Goal: Task Accomplishment & Management: Use online tool/utility

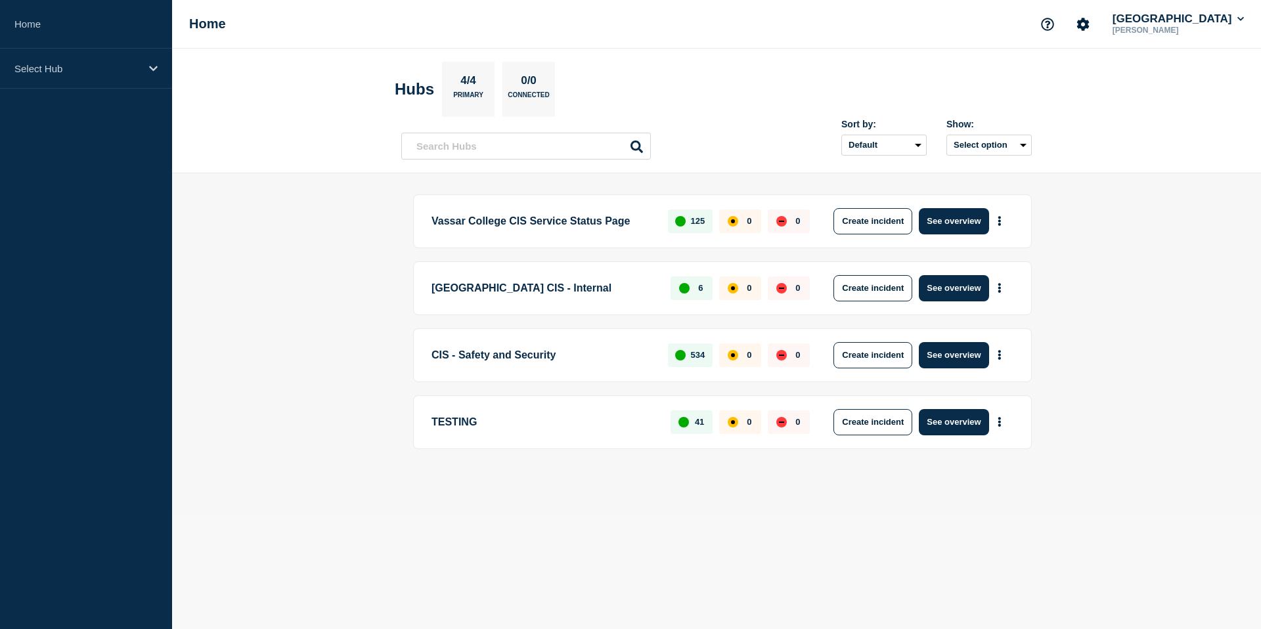
click at [827, 45] on div "Home [GEOGRAPHIC_DATA] CIS [PERSON_NAME]" at bounding box center [716, 24] width 1089 height 49
click at [1089, 25] on icon "Account settings" at bounding box center [1082, 24] width 13 height 13
click at [1089, 26] on icon "Account settings" at bounding box center [1083, 24] width 12 height 12
click at [1220, 22] on button "[GEOGRAPHIC_DATA]" at bounding box center [1178, 18] width 137 height 13
click at [958, 55] on header "Hubs 4/4 Primary 0/0 Connected Sort by: Default Last added Last updated Most ac…" at bounding box center [716, 111] width 1089 height 125
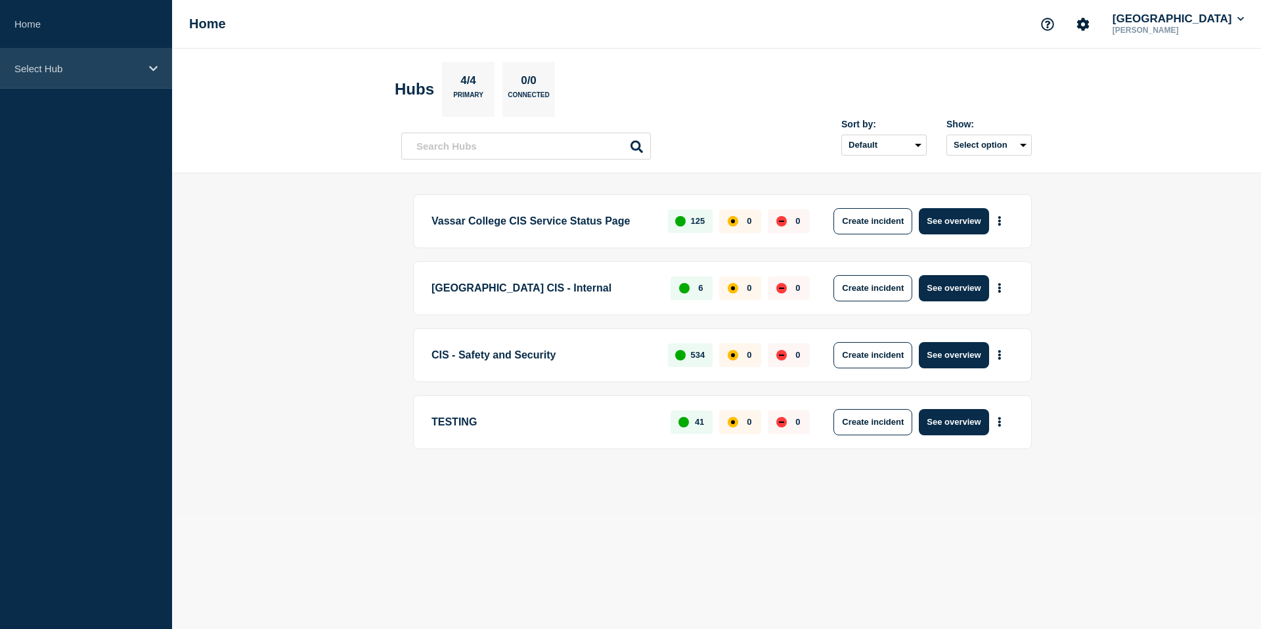
click at [133, 65] on p "Select Hub" at bounding box center [77, 68] width 126 height 11
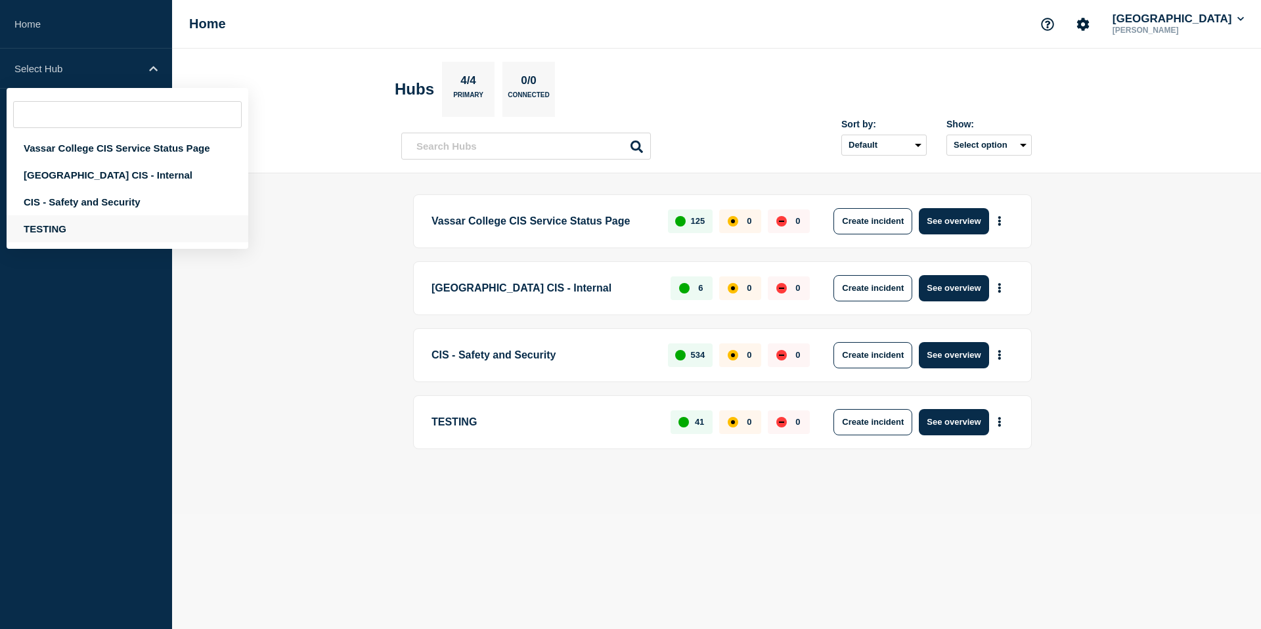
click at [60, 238] on div "TESTING" at bounding box center [128, 228] width 242 height 27
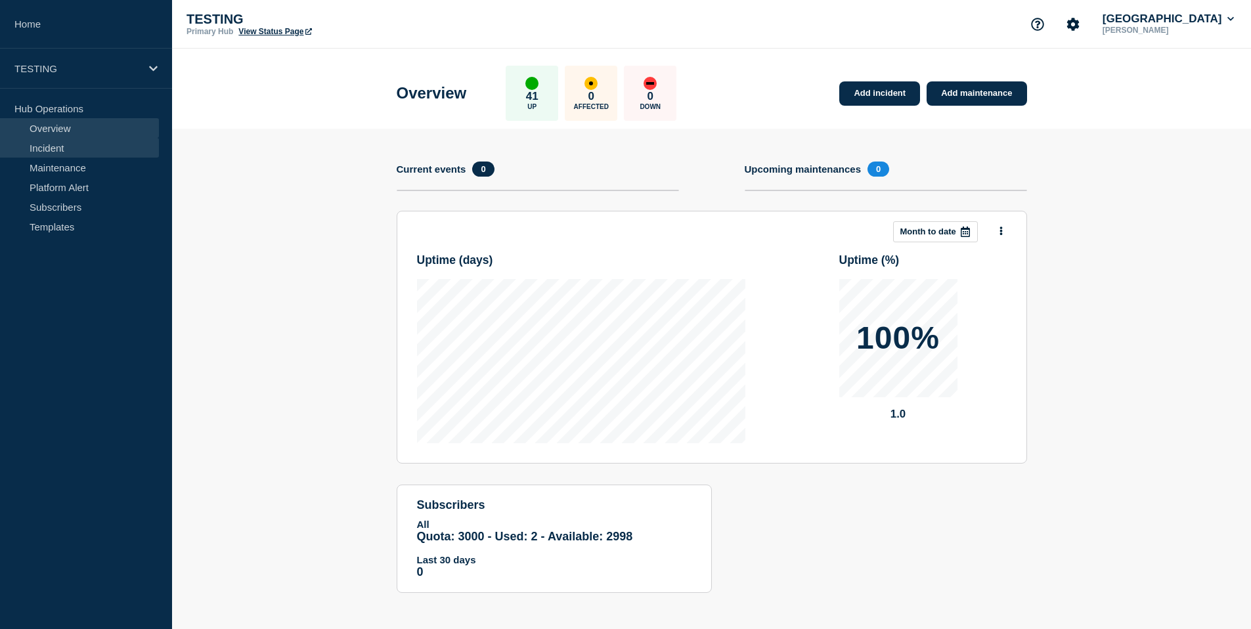
click at [60, 146] on link "Incident" at bounding box center [79, 148] width 159 height 20
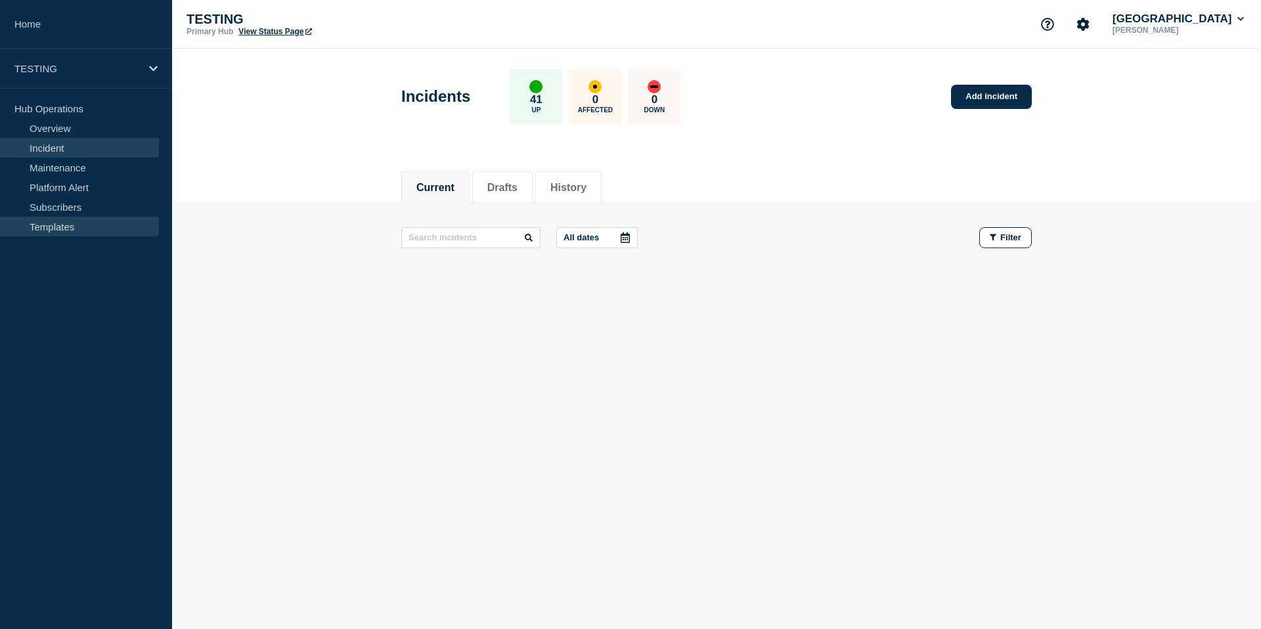
click at [50, 225] on link "Templates" at bounding box center [79, 227] width 159 height 20
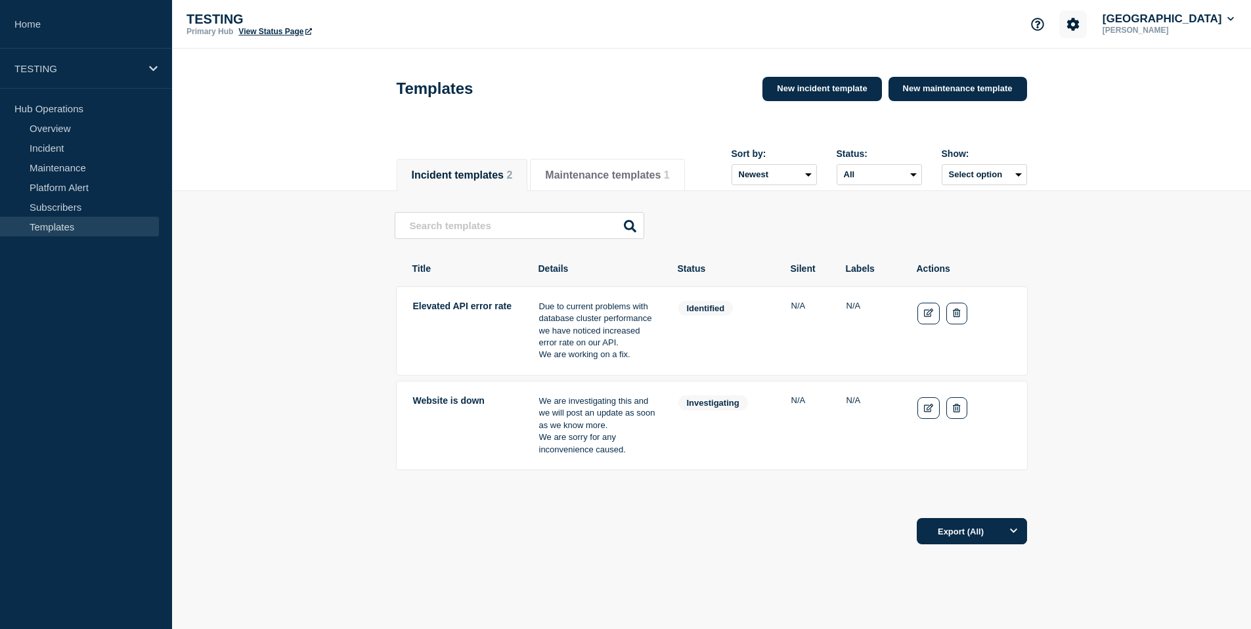
click at [1079, 30] on icon "Account settings" at bounding box center [1072, 24] width 13 height 13
click at [1185, 22] on button "[GEOGRAPHIC_DATA]" at bounding box center [1168, 18] width 137 height 13
click at [278, 142] on header "Templates New incident template New maintenance template" at bounding box center [711, 97] width 1079 height 97
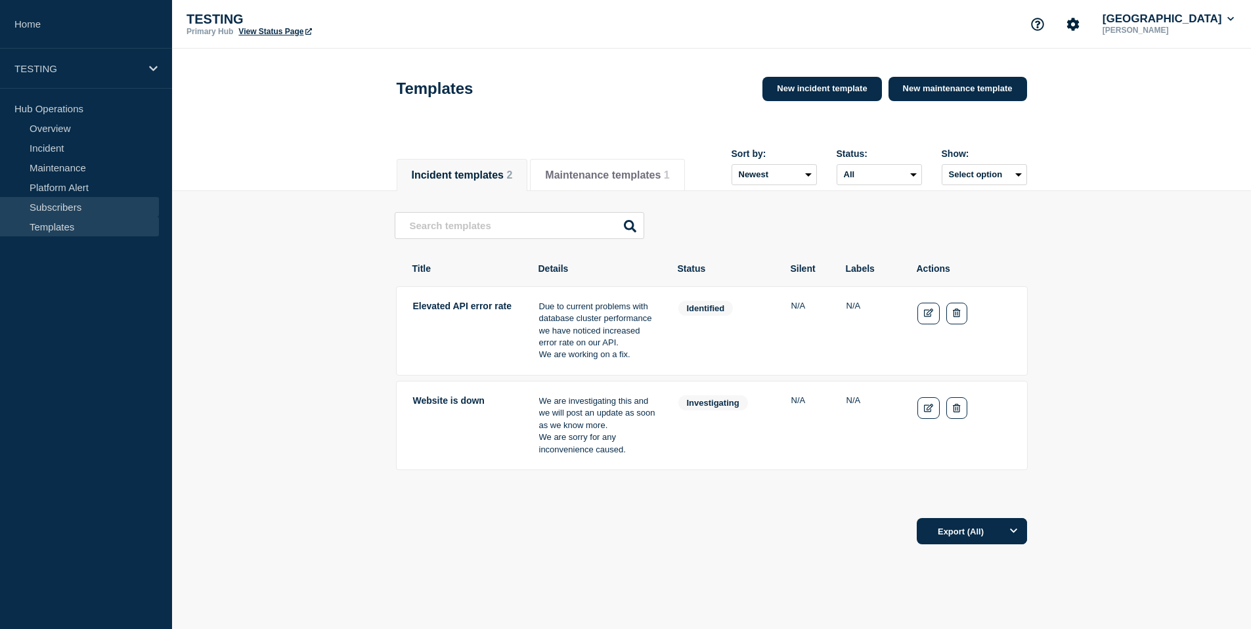
click at [51, 203] on link "Subscribers" at bounding box center [79, 207] width 159 height 20
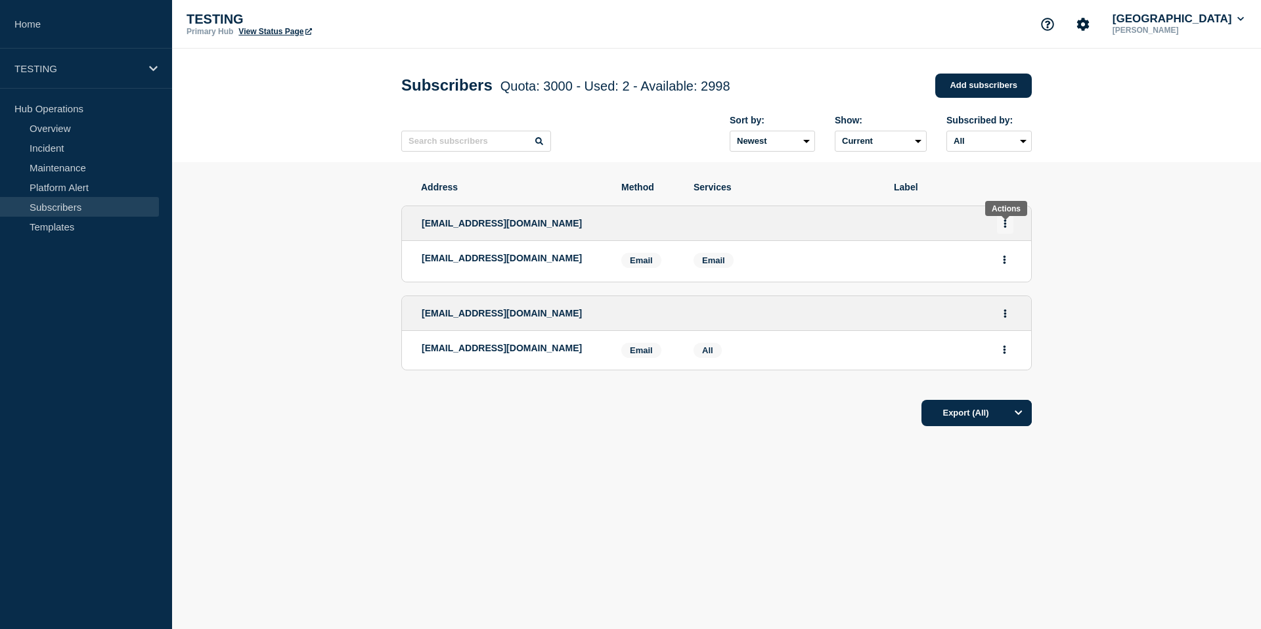
click at [1005, 228] on icon "Actions" at bounding box center [1005, 223] width 3 height 9
click at [999, 268] on link "Edit" at bounding box center [999, 263] width 14 height 10
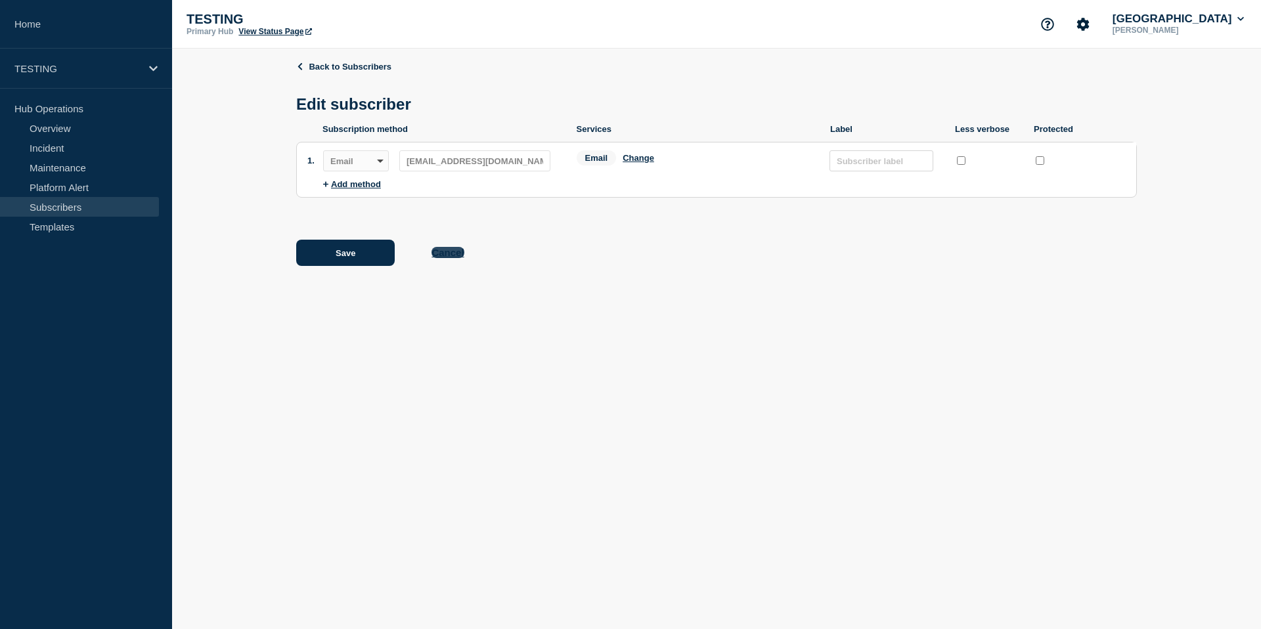
click at [445, 258] on button "Cancel" at bounding box center [447, 252] width 32 height 11
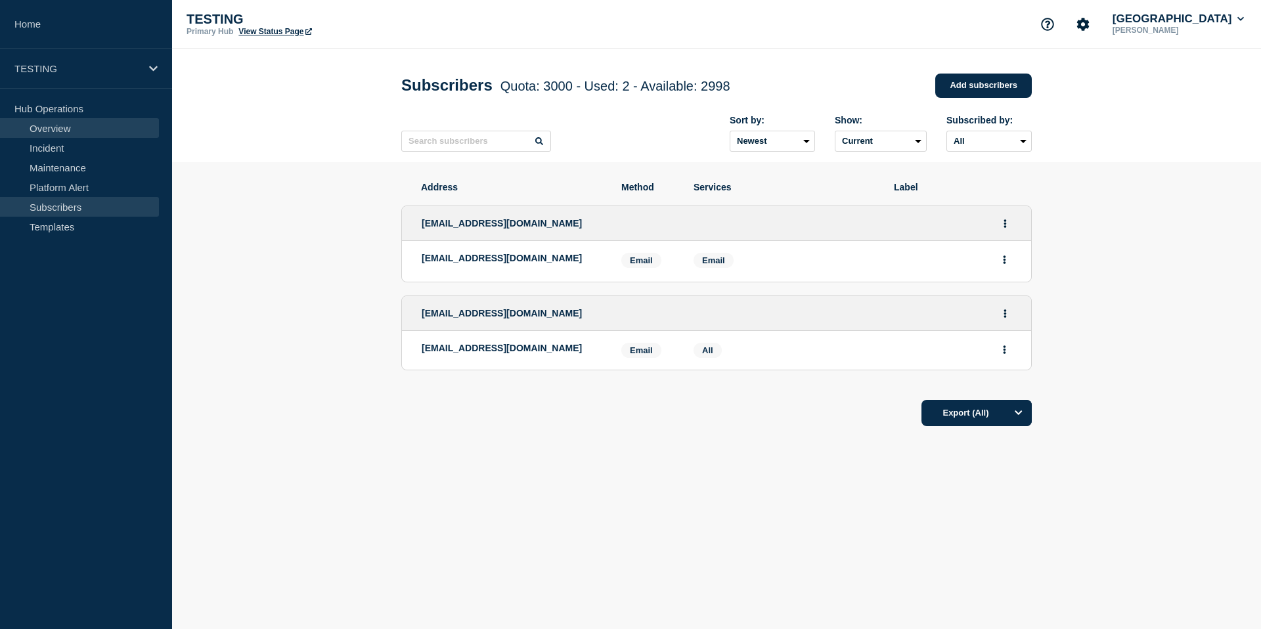
click at [74, 128] on link "Overview" at bounding box center [79, 128] width 159 height 20
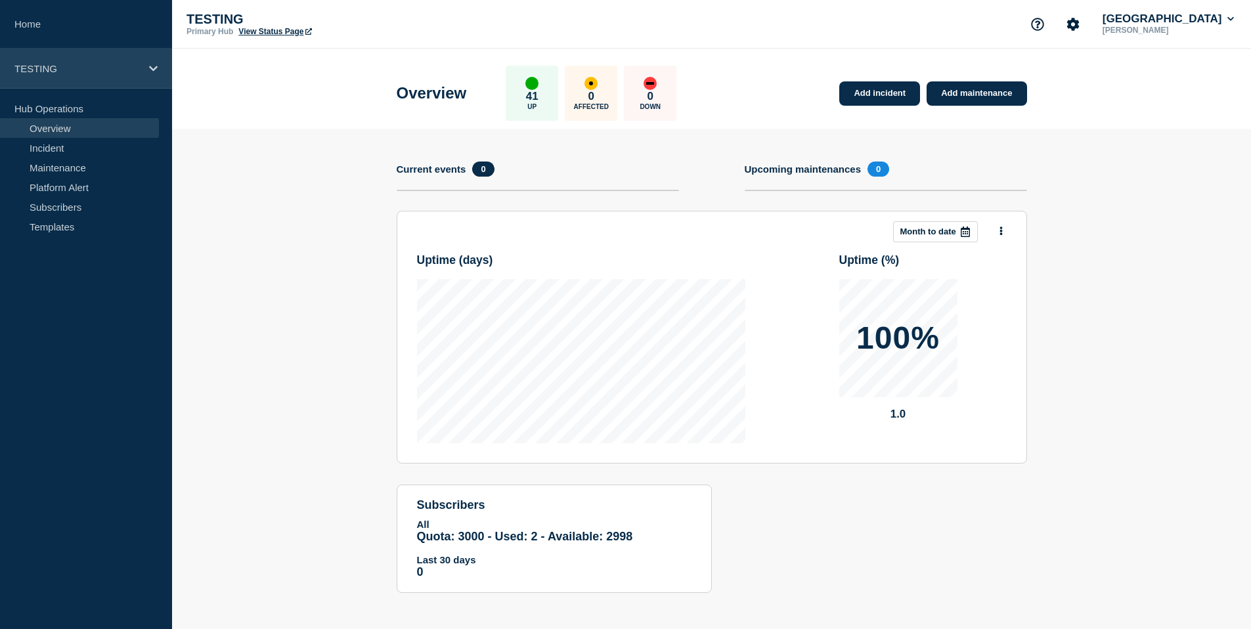
click at [123, 72] on p "TESTING" at bounding box center [77, 68] width 126 height 11
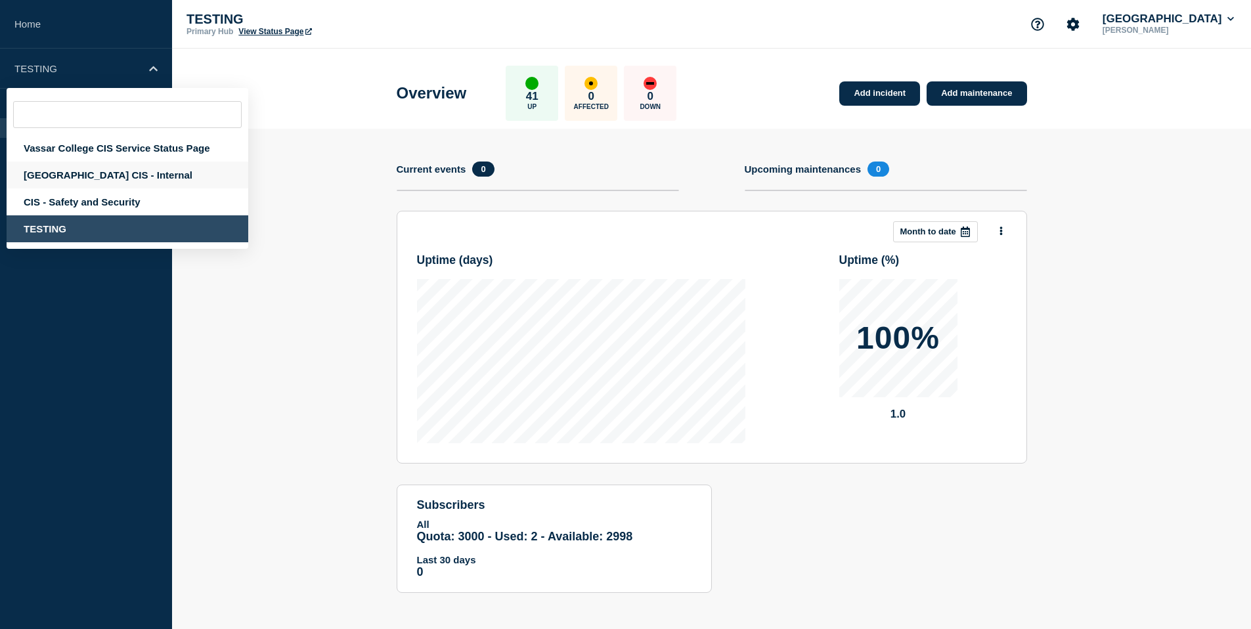
click at [142, 177] on div "[GEOGRAPHIC_DATA] CIS - Internal" at bounding box center [128, 175] width 242 height 27
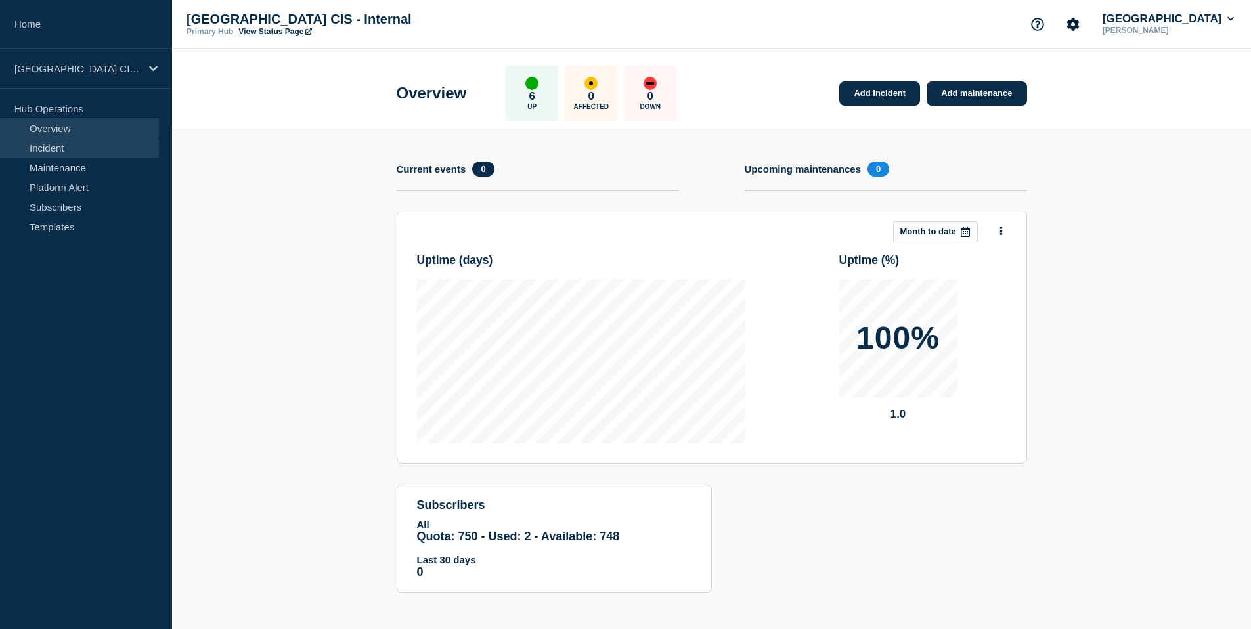
click at [66, 146] on link "Incident" at bounding box center [79, 148] width 159 height 20
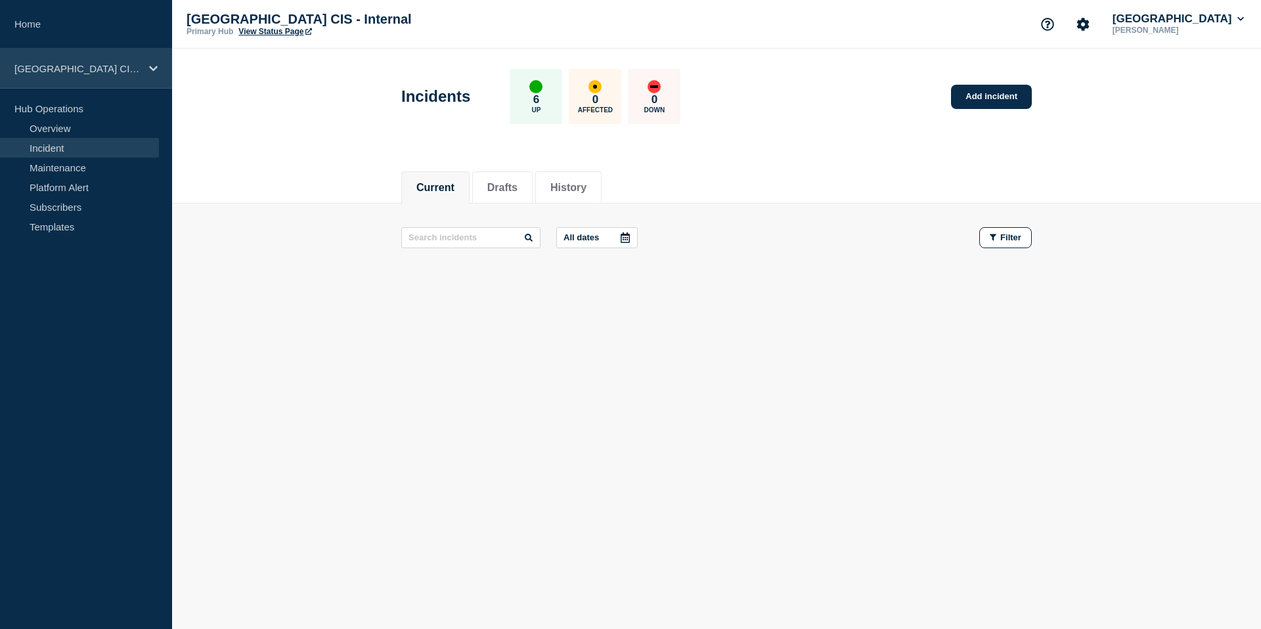
click at [77, 73] on p "[GEOGRAPHIC_DATA] CIS - Internal" at bounding box center [77, 68] width 126 height 11
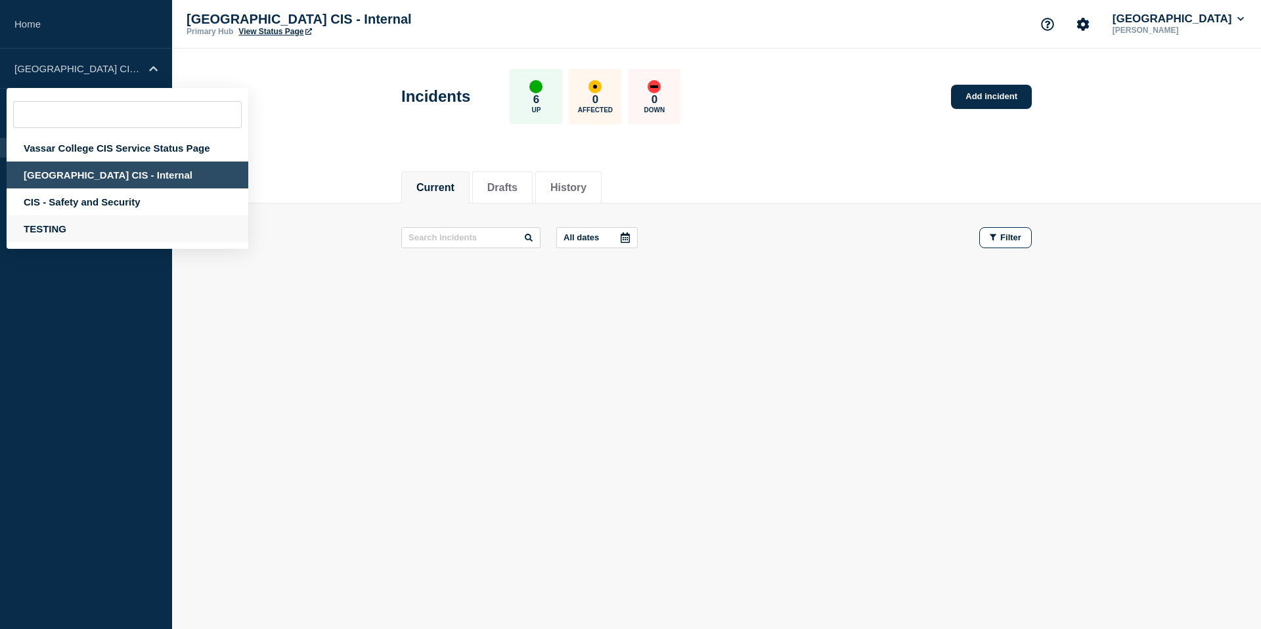
click at [33, 234] on div "TESTING" at bounding box center [128, 228] width 242 height 27
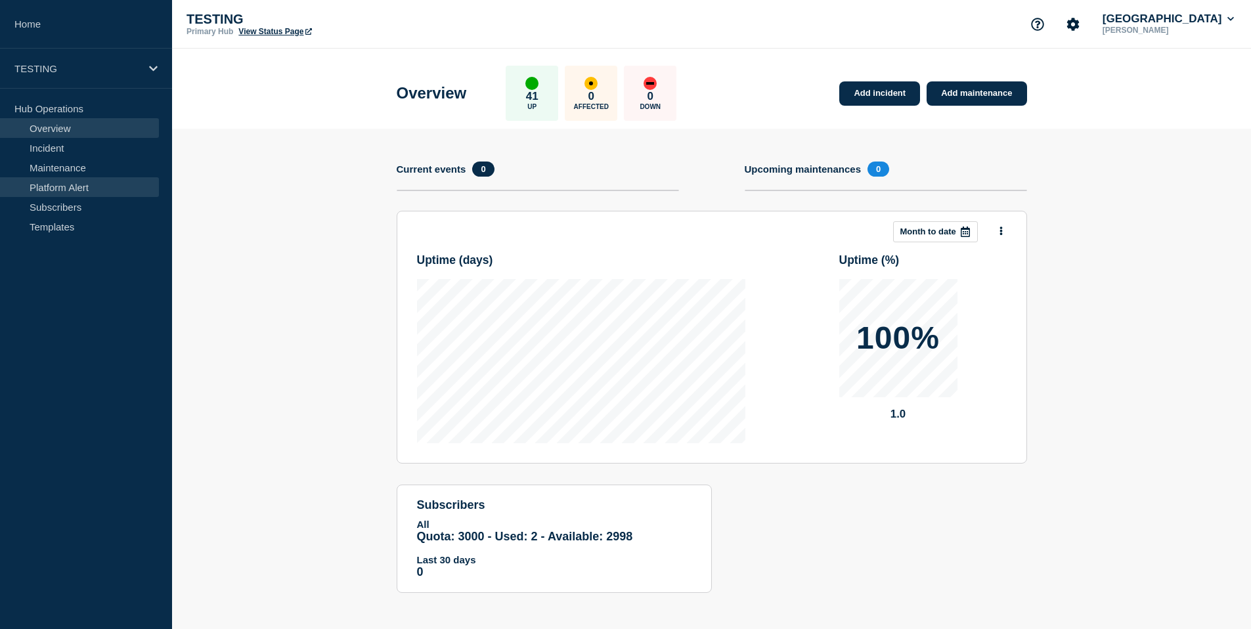
click at [81, 184] on link "Platform Alert" at bounding box center [79, 187] width 159 height 20
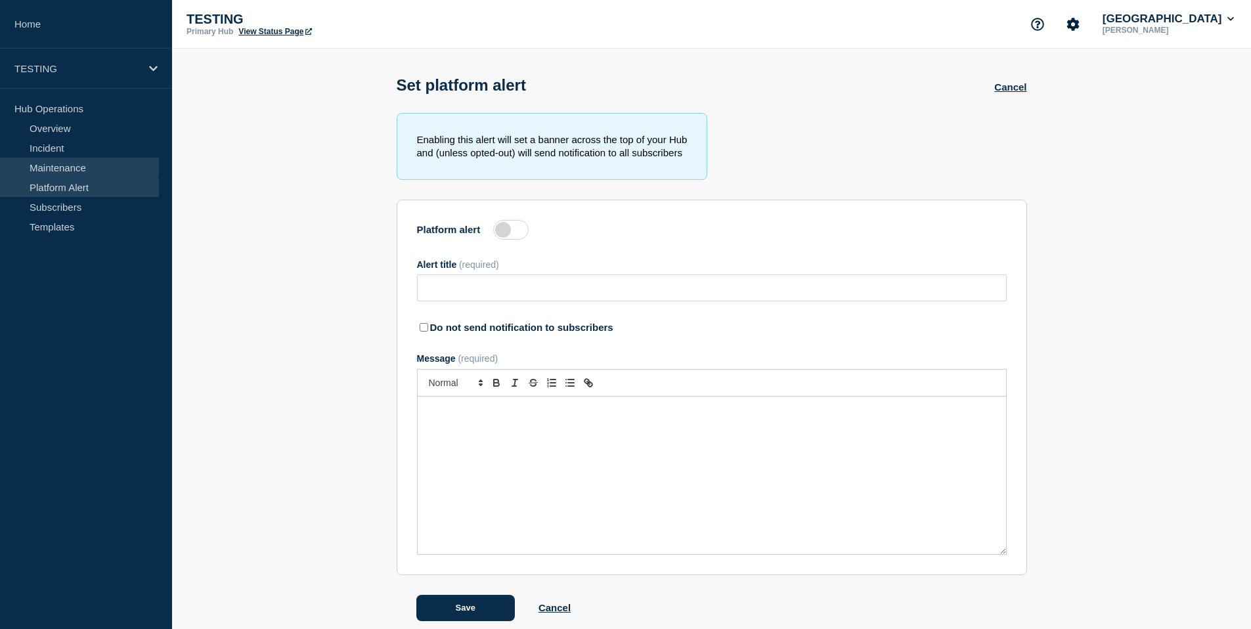
click at [77, 170] on link "Maintenance" at bounding box center [79, 168] width 159 height 20
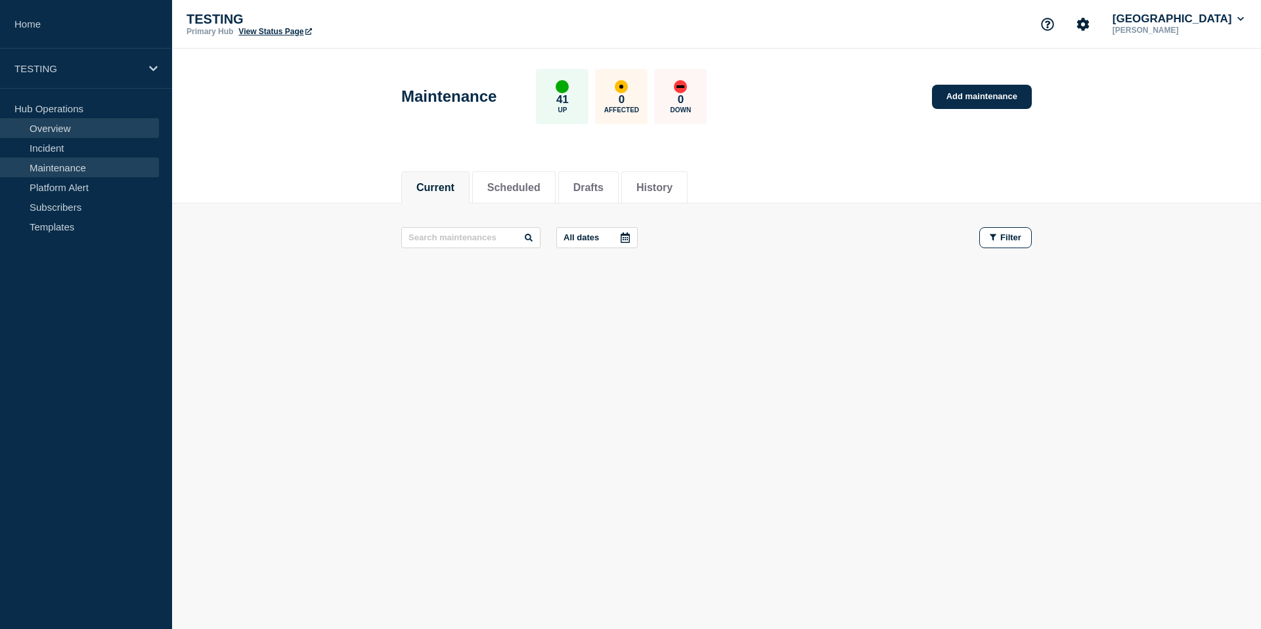
click at [52, 131] on link "Overview" at bounding box center [79, 128] width 159 height 20
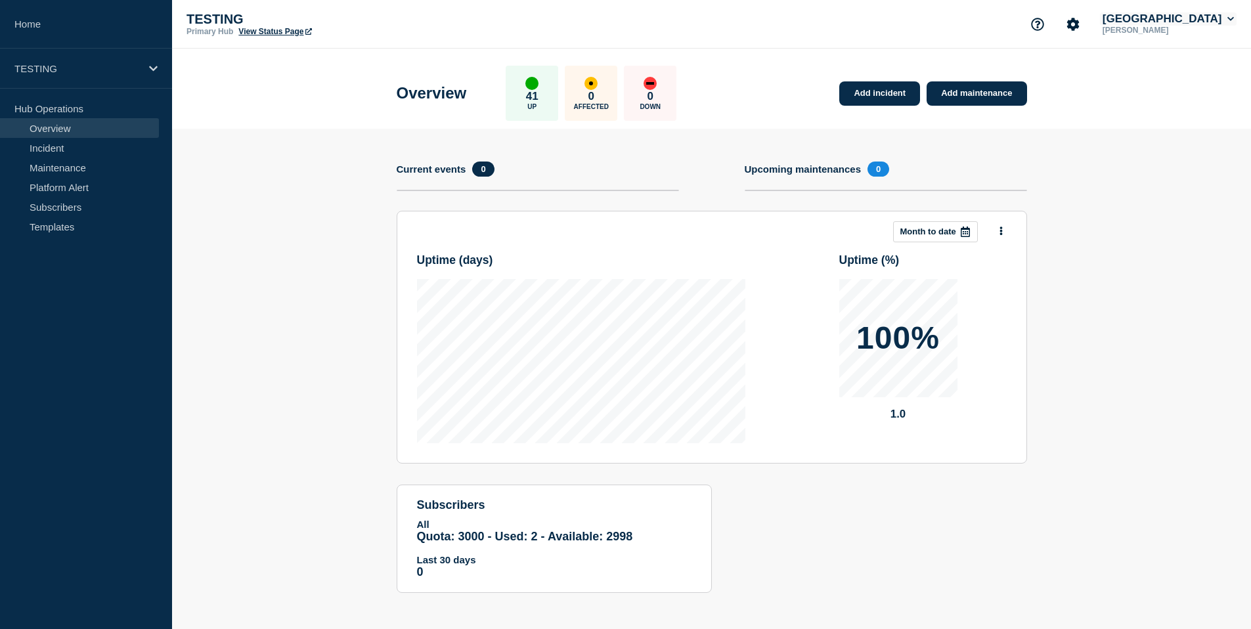
click at [1228, 20] on icon at bounding box center [1230, 19] width 7 height 4
click at [307, 181] on section "Add incident Add maintenance Current events 0 Upcoming maintenances 0 This mont…" at bounding box center [711, 371] width 1079 height 484
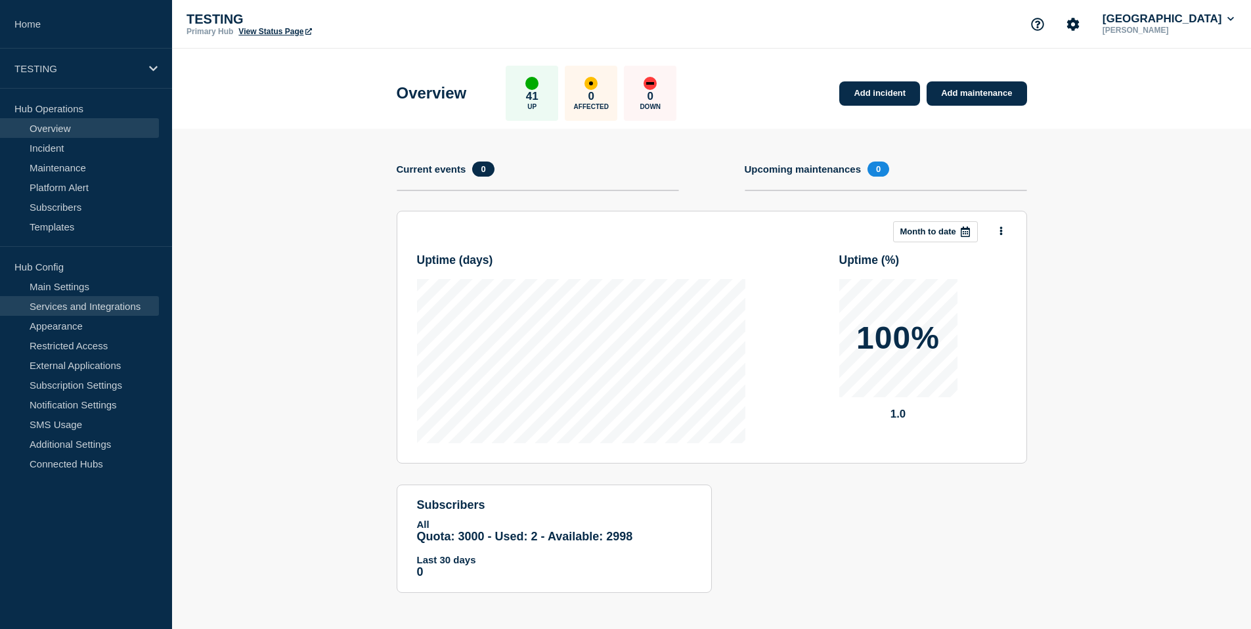
click at [80, 302] on link "Services and Integrations" at bounding box center [79, 306] width 159 height 20
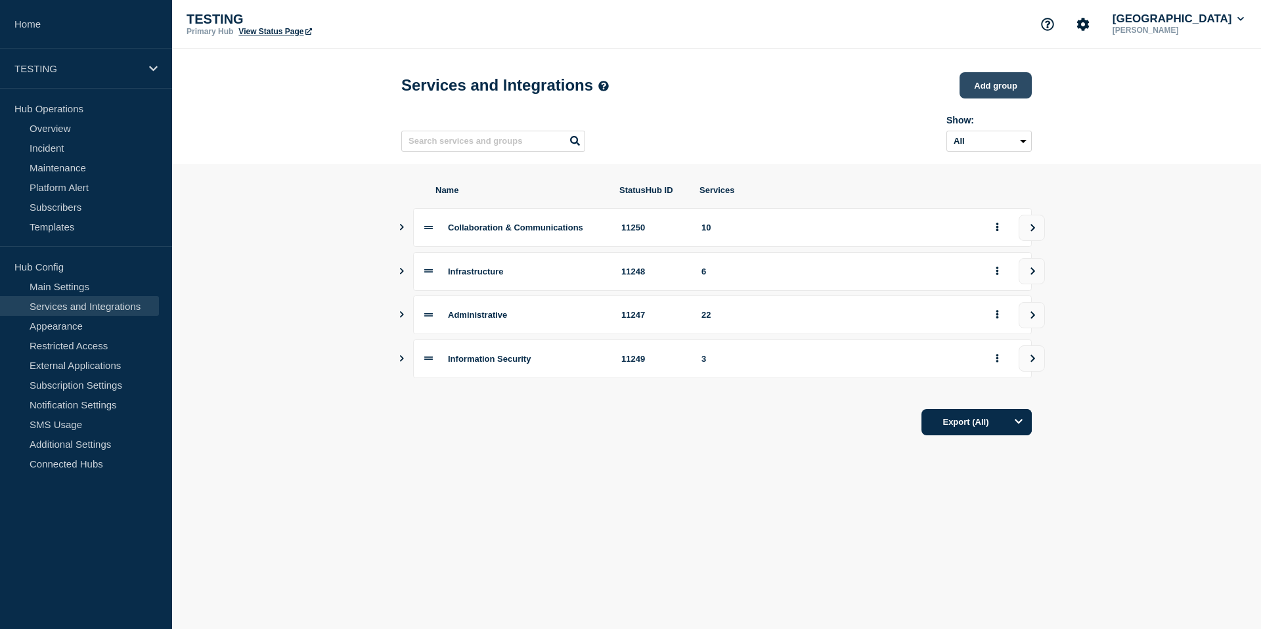
click at [1004, 87] on button "Add group" at bounding box center [995, 85] width 72 height 26
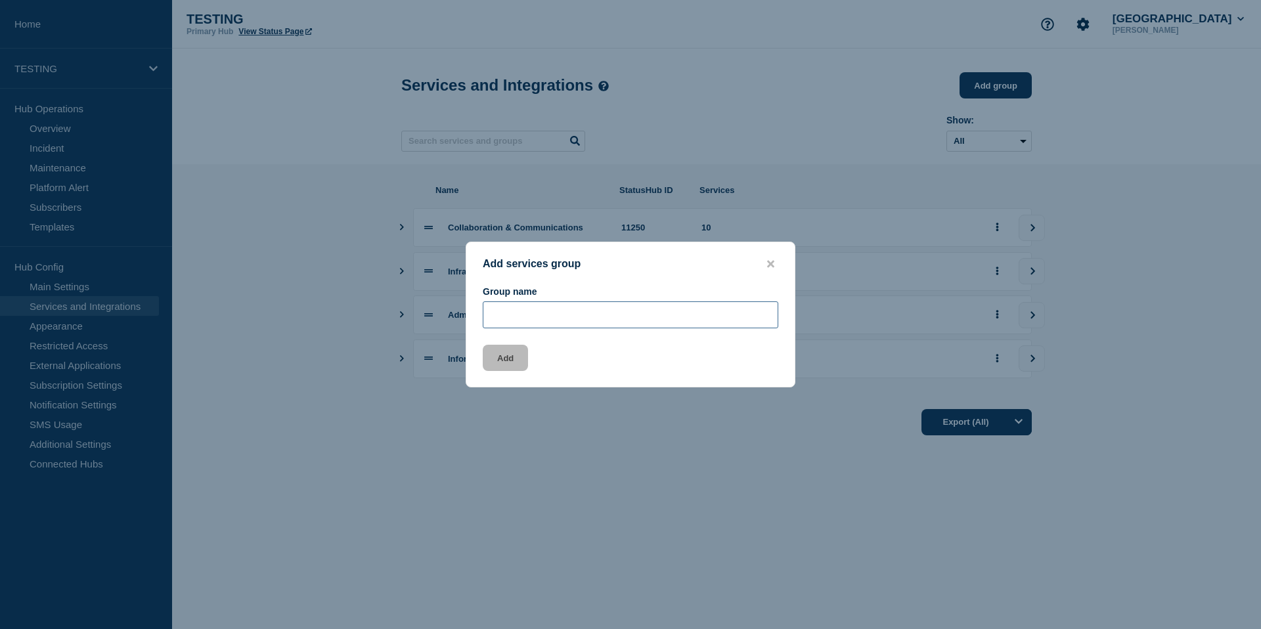
click at [583, 316] on input "Group name" at bounding box center [630, 314] width 295 height 27
type input "CIS Newsletter"
click at [502, 360] on button "Add" at bounding box center [505, 358] width 45 height 26
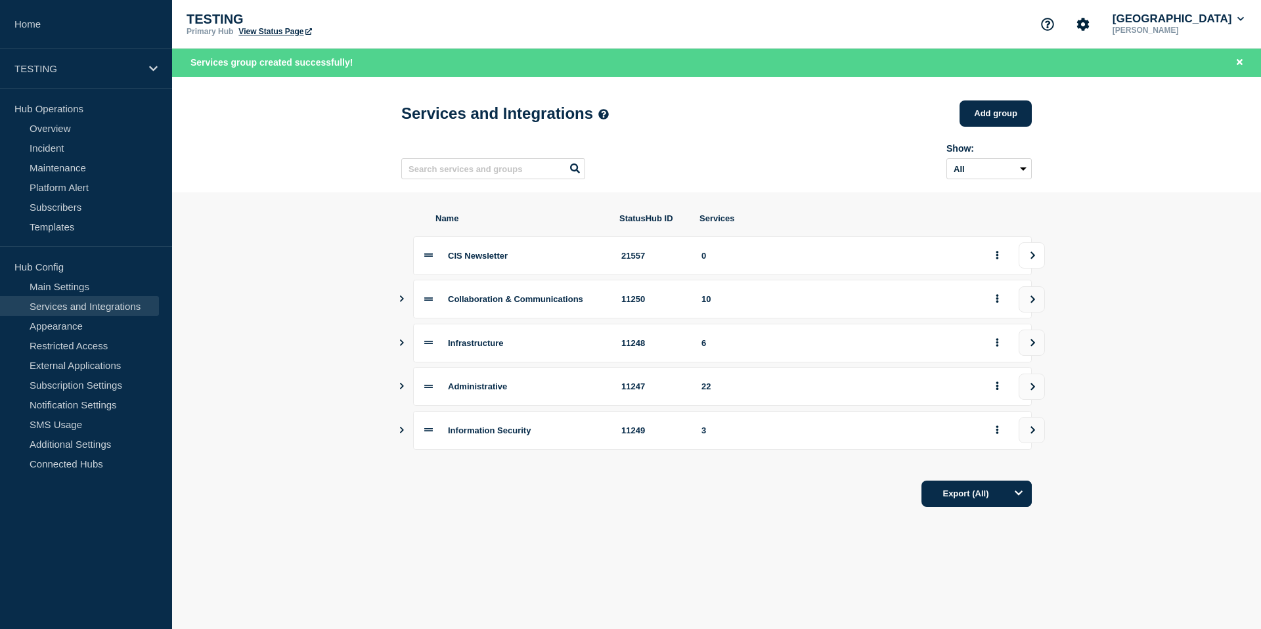
click at [1030, 259] on icon "view group" at bounding box center [1032, 255] width 9 height 8
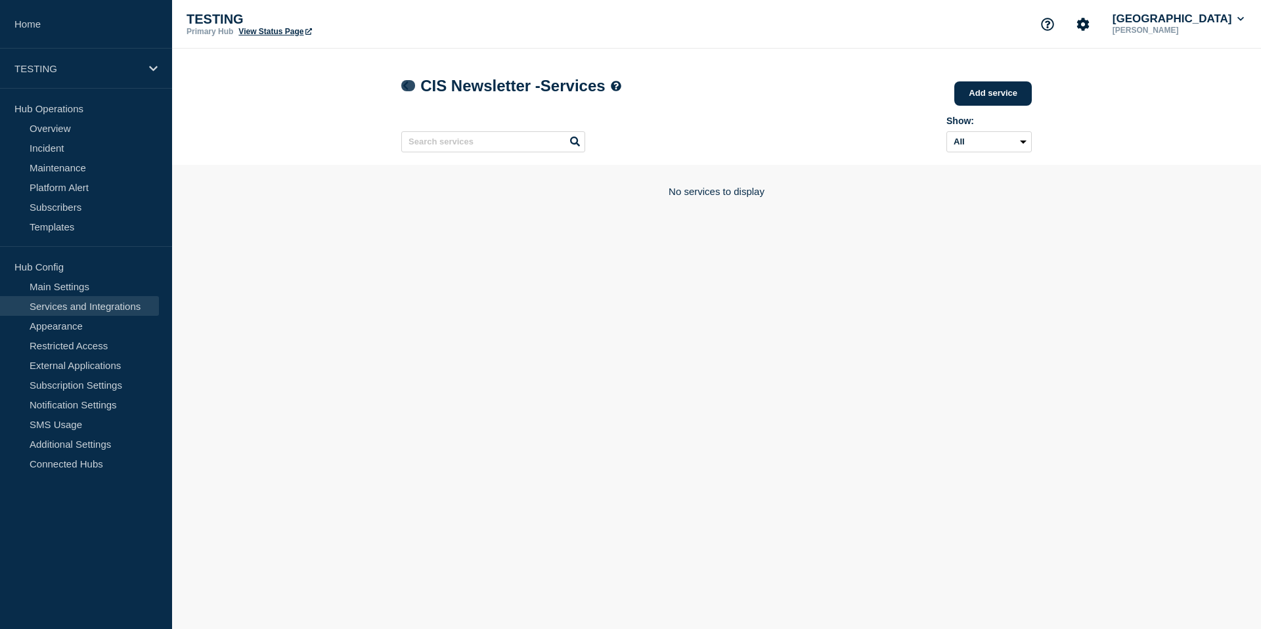
click at [406, 87] on icon at bounding box center [405, 85] width 10 height 9
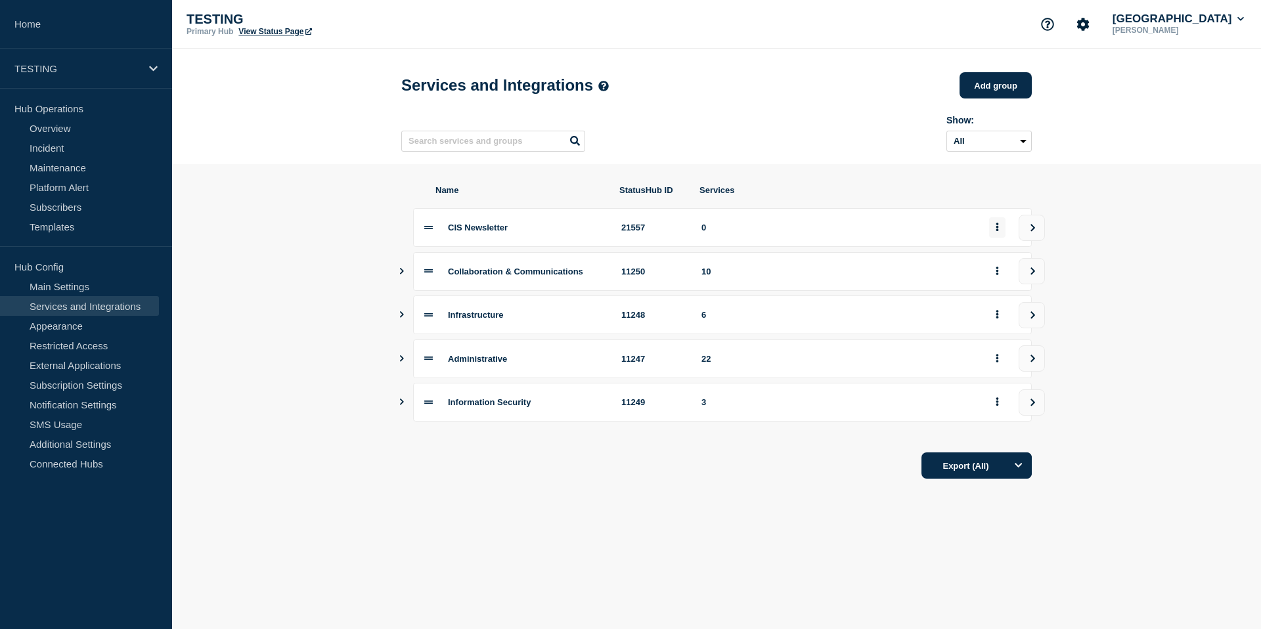
click at [994, 231] on button "group actions" at bounding box center [997, 227] width 16 height 20
click at [990, 262] on button "Edit" at bounding box center [1005, 259] width 66 height 20
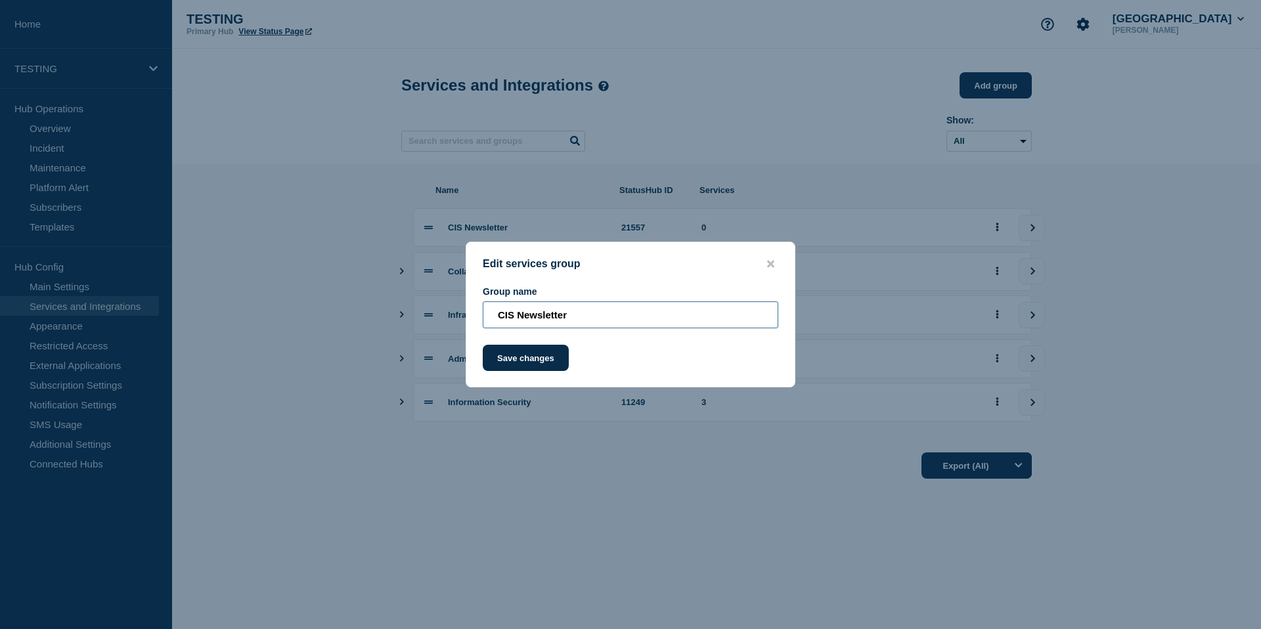
drag, startPoint x: 599, startPoint y: 320, endPoint x: 102, endPoint y: 296, distance: 497.6
click at [157, 300] on div "Edit services group Group name CIS Newsletter Save changes" at bounding box center [630, 314] width 1261 height 629
type input "Newsletters"
click at [538, 364] on button "Save changes" at bounding box center [526, 358] width 86 height 26
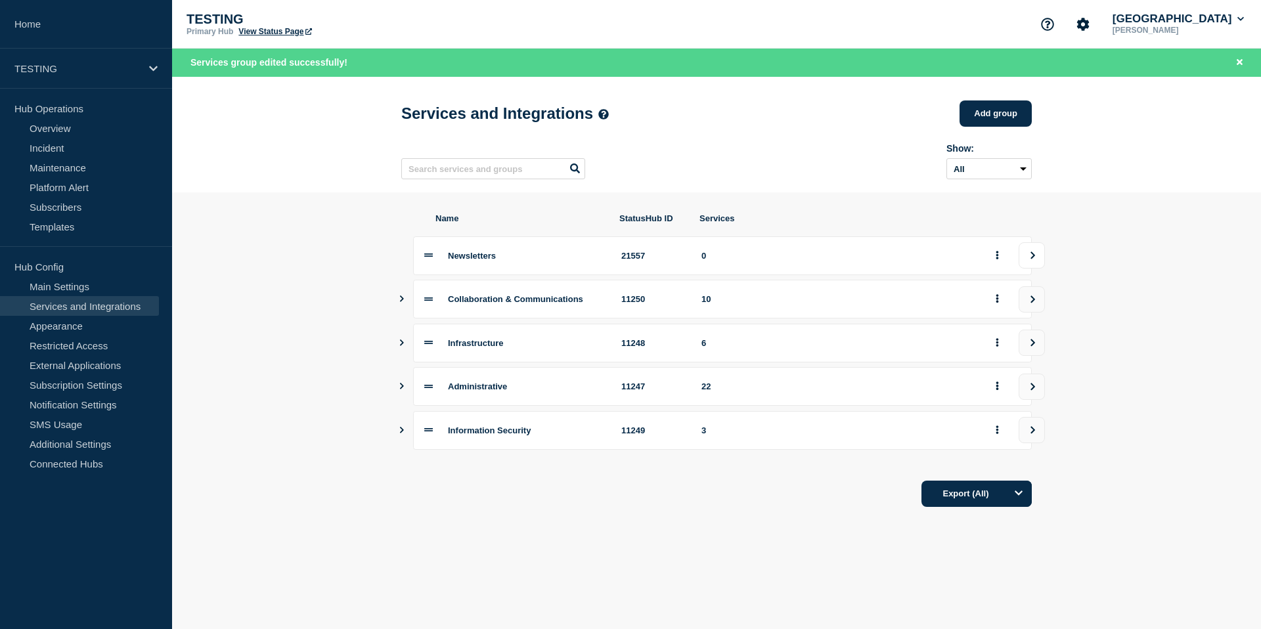
click at [1030, 259] on icon "view group" at bounding box center [1032, 255] width 9 height 8
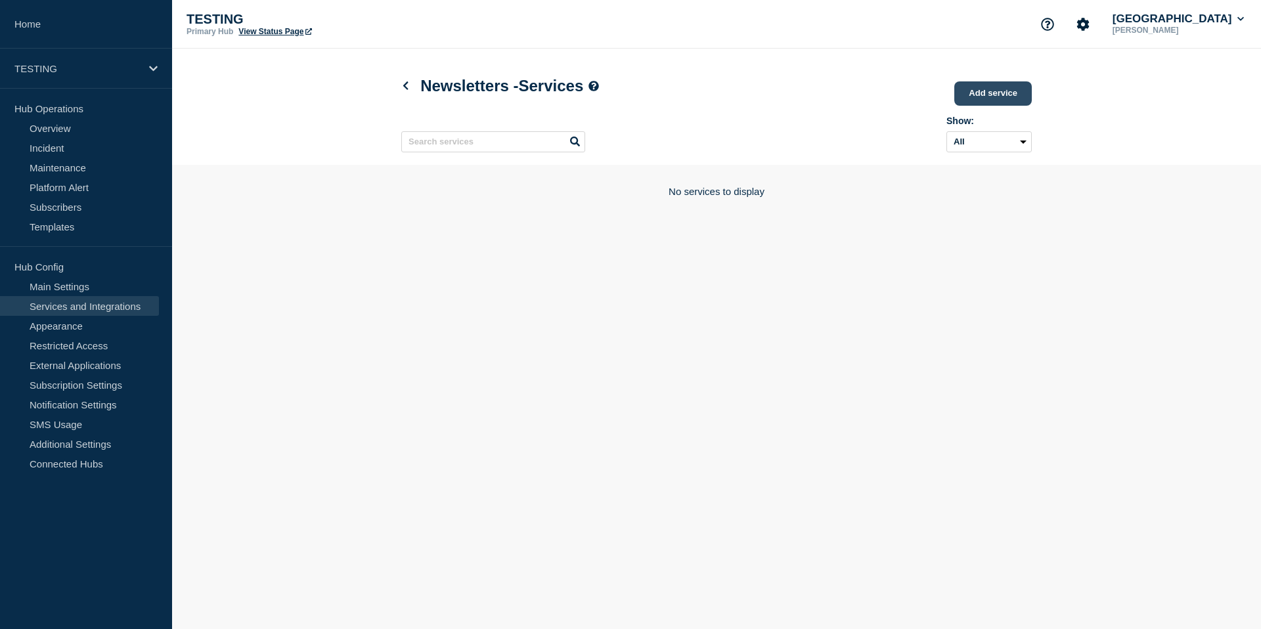
click at [1004, 92] on link "Add service" at bounding box center [992, 93] width 77 height 24
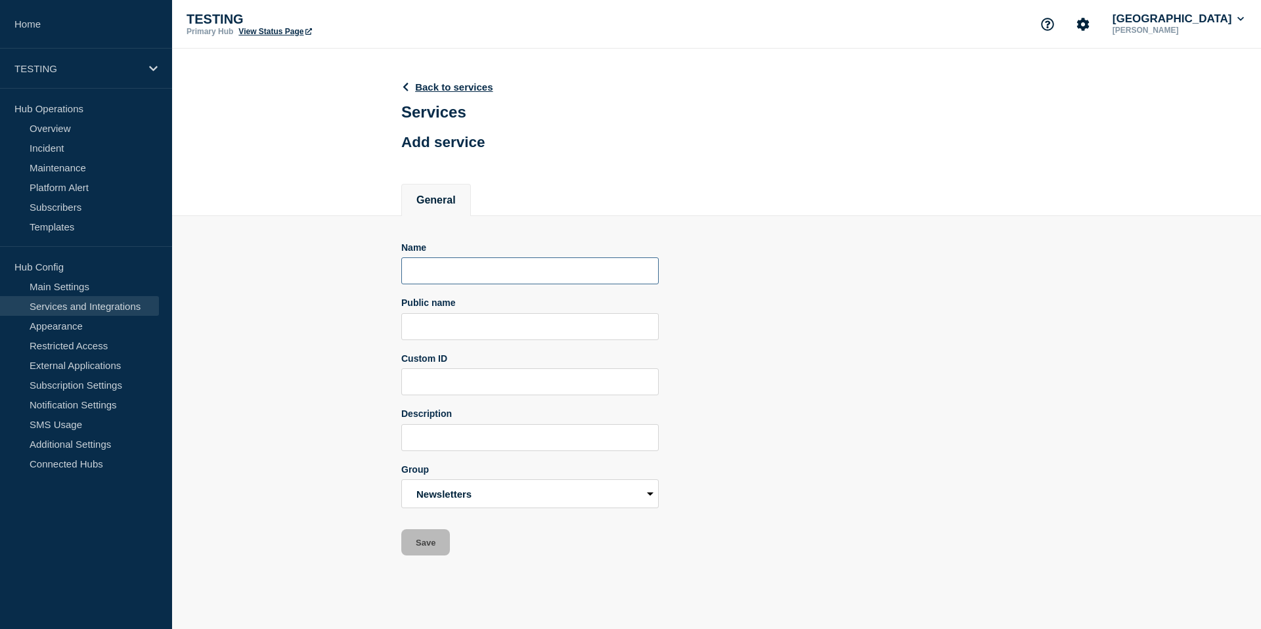
click at [493, 281] on input "Name" at bounding box center [529, 270] width 257 height 27
type input "CIS Newsletter"
drag, startPoint x: 518, startPoint y: 350, endPoint x: 331, endPoint y: 344, distance: 187.2
click at [331, 344] on section "Name CIS Newsletter Public name CIS Newsletter Custom ID Description Group News…" at bounding box center [716, 386] width 1089 height 340
paste input "Tech Updates from CIS:"
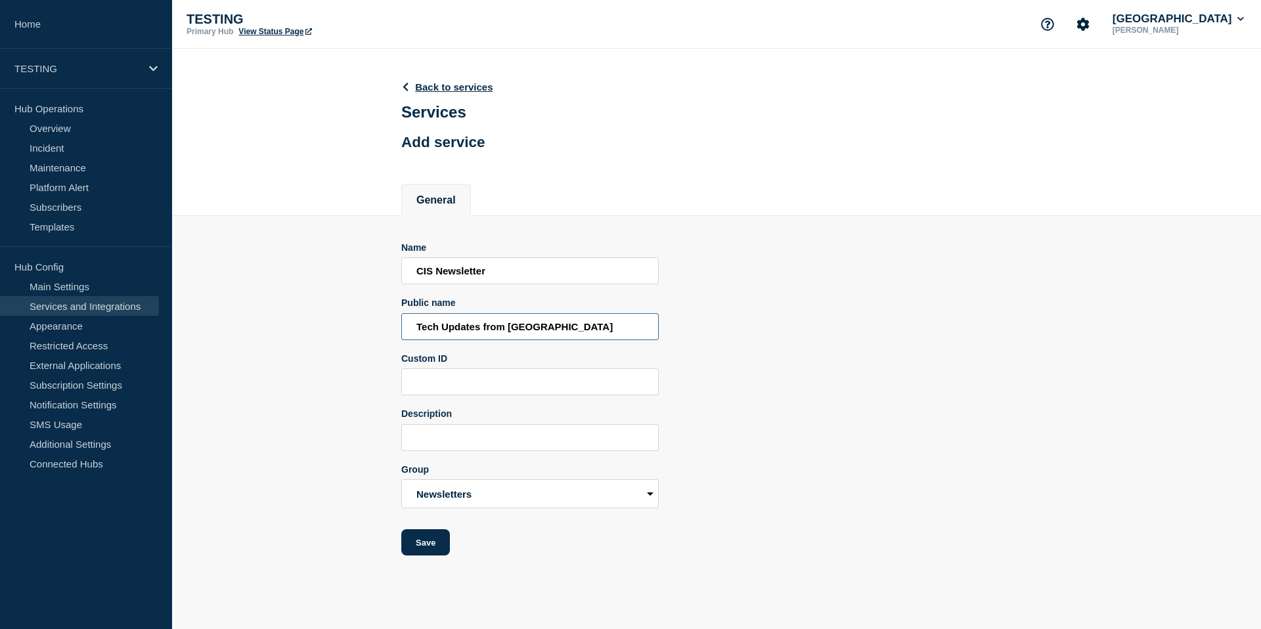
type input "Tech Updates from CIS"
click at [465, 451] on input "Description" at bounding box center [529, 437] width 257 height 27
click at [475, 451] on input "2x per year." at bounding box center [529, 437] width 257 height 27
click at [511, 451] on input "2x per academic year, Fall and Spring. Up-to-date info on what is going on with…" at bounding box center [529, 437] width 257 height 27
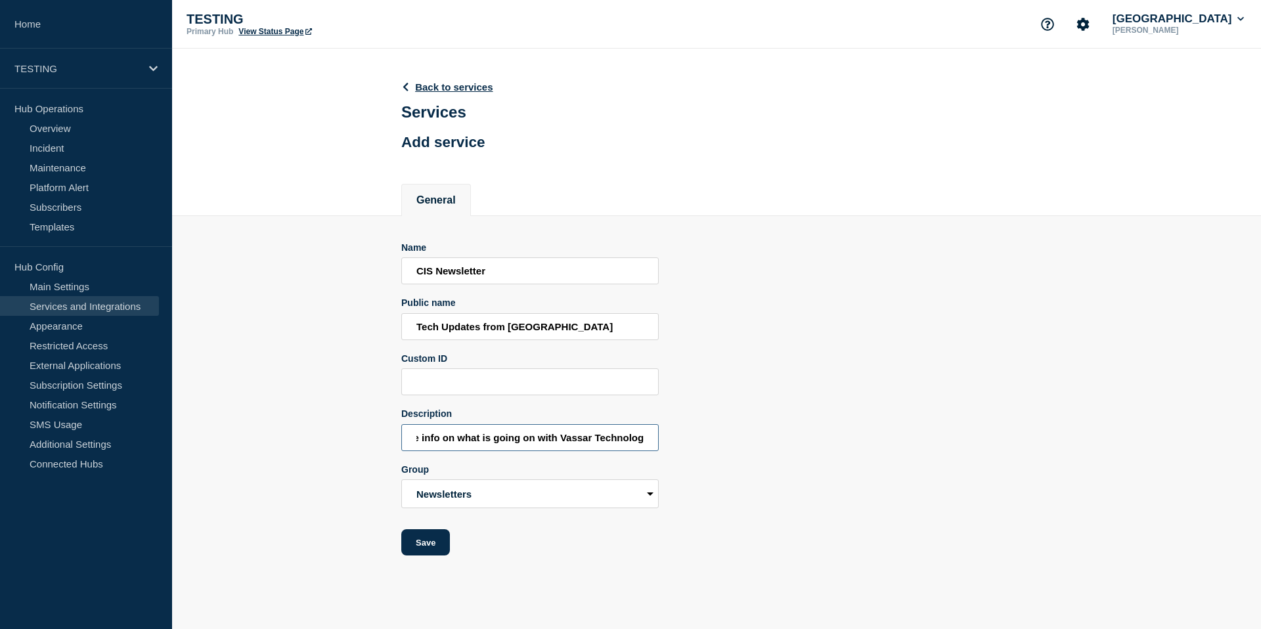
click at [511, 451] on input "2x per academic year, Fall and Spring. Up-to-date info on what is going on with…" at bounding box center [529, 437] width 257 height 27
click at [502, 451] on input "2x per academic year, Fall and Spring. Up-to-date info on what is going on with…" at bounding box center [529, 437] width 257 height 27
type input "2x per academic year, Fall and Spring. Up-to-date info on what new in Vassar Te…"
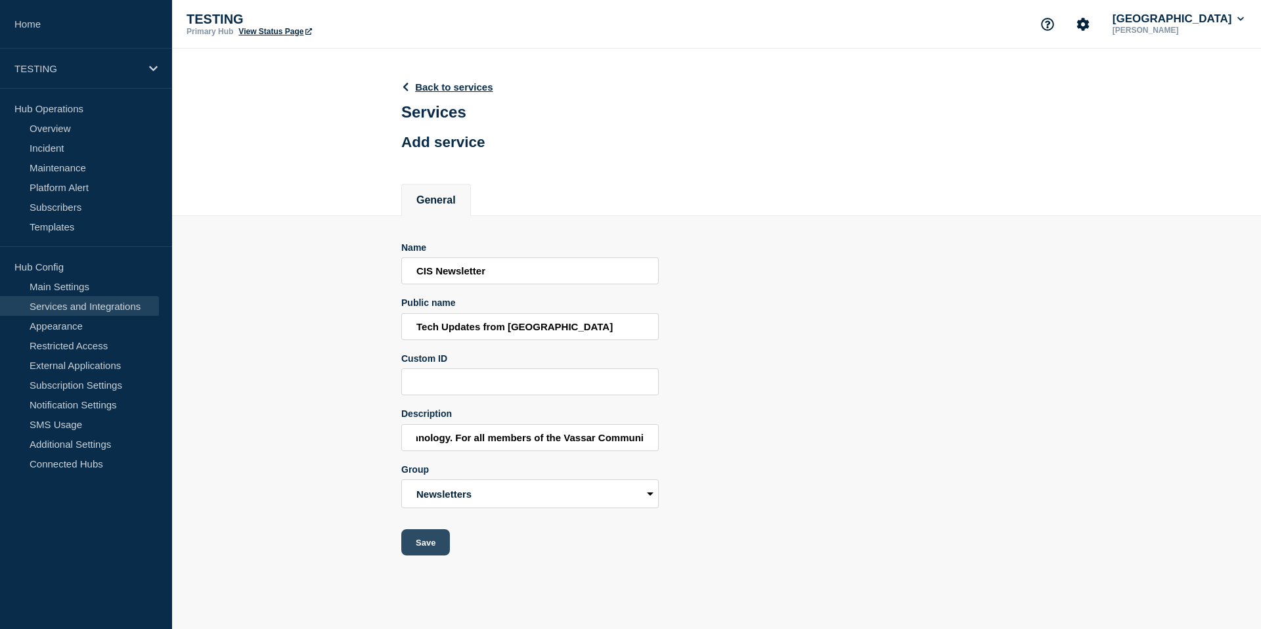
click at [435, 555] on button "Save" at bounding box center [425, 542] width 49 height 26
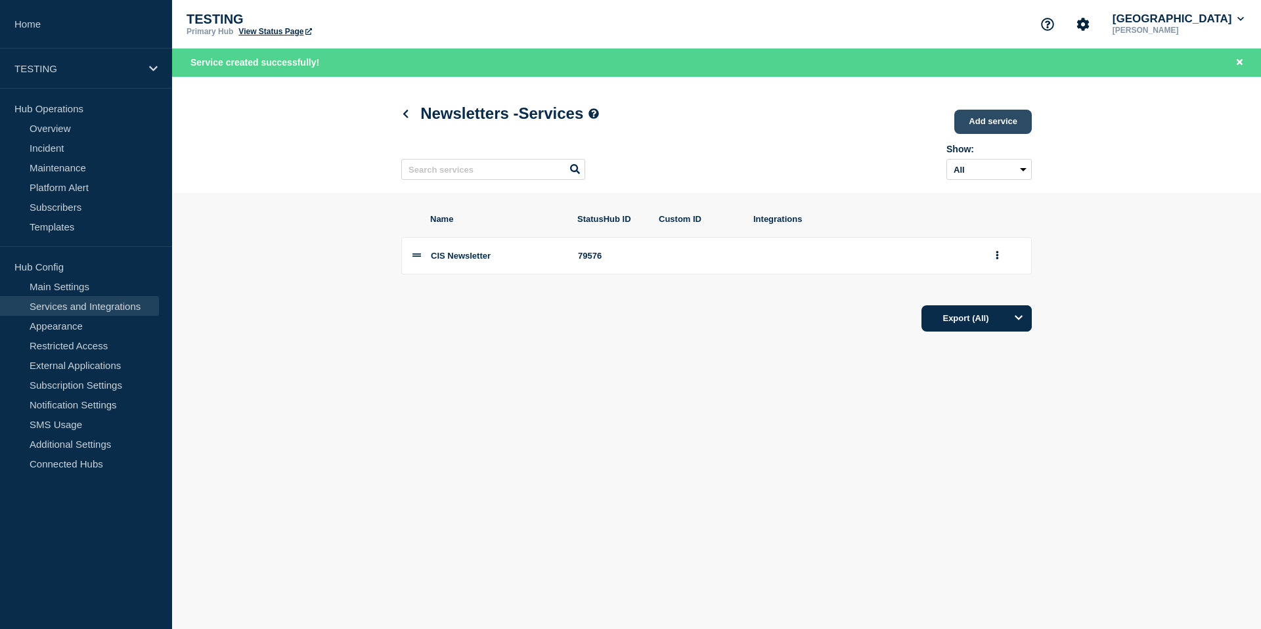
click at [1000, 125] on link "Add service" at bounding box center [992, 122] width 77 height 24
